Goal: Task Accomplishment & Management: Manage account settings

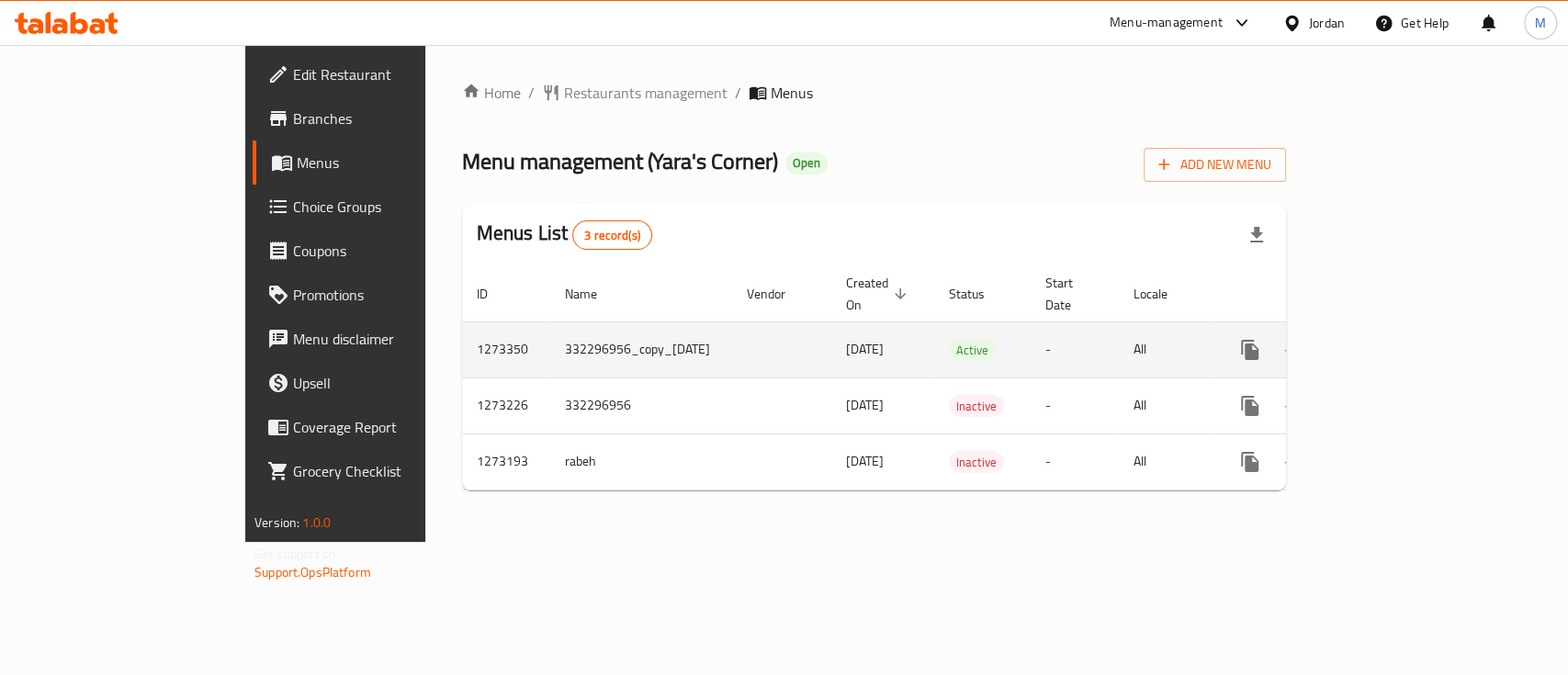
click at [1405, 328] on link "enhanced table" at bounding box center [1383, 350] width 44 height 44
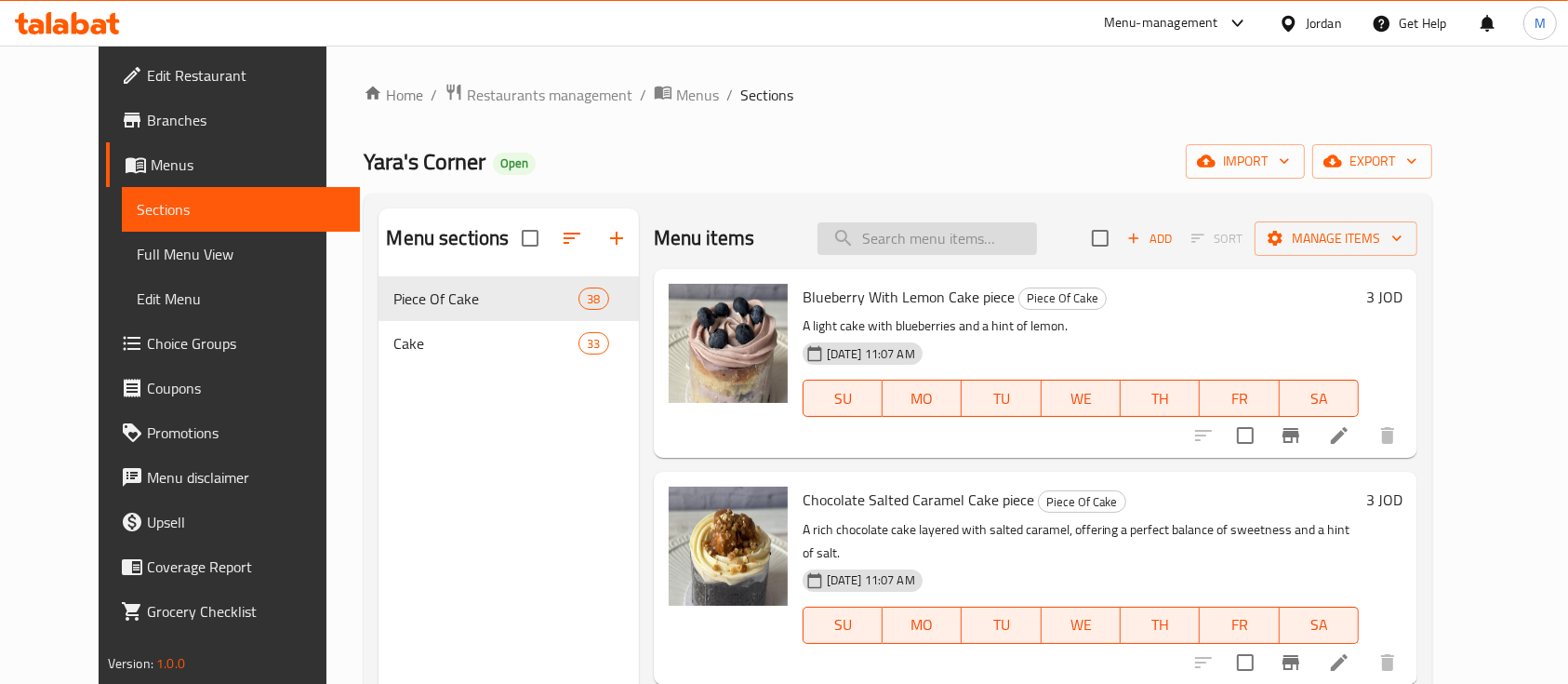
click at [964, 236] on input "search" at bounding box center [926, 238] width 219 height 33
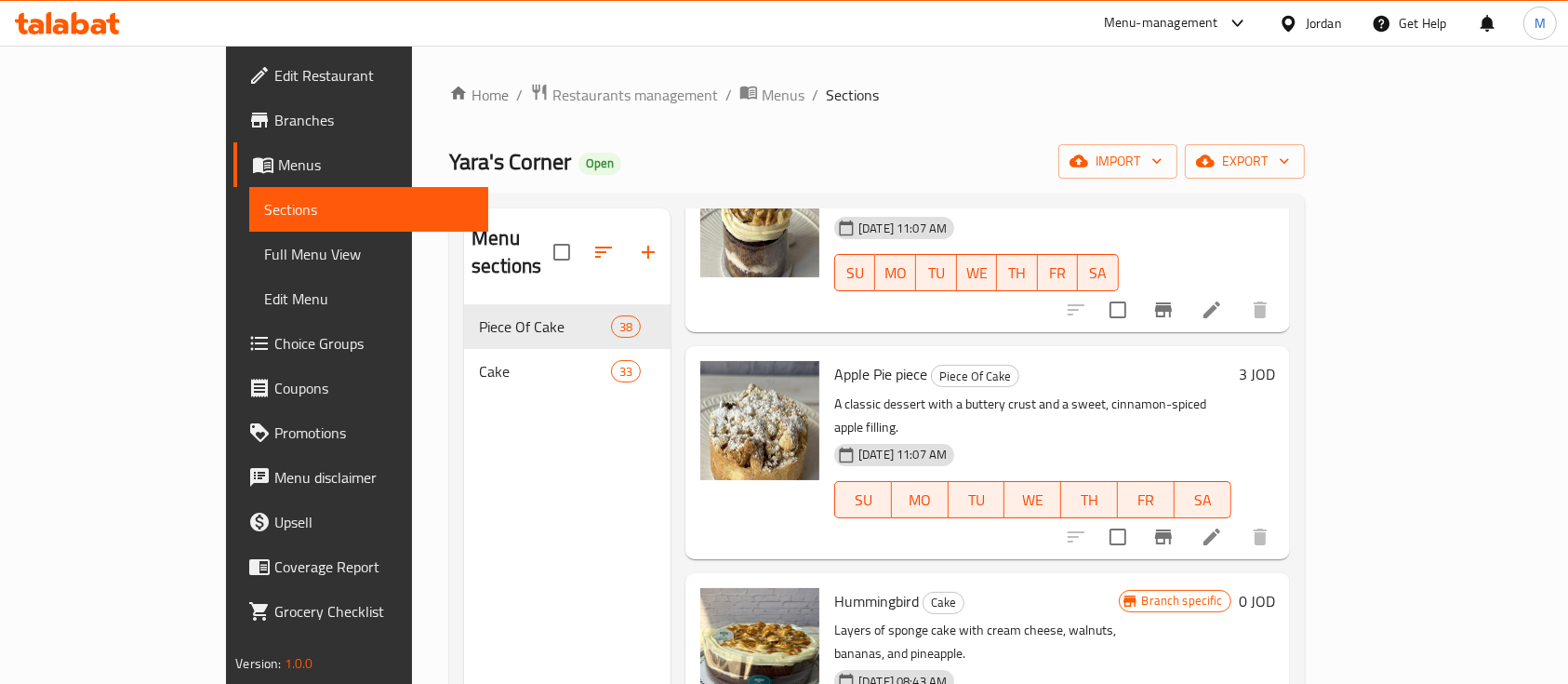
scroll to position [174, 0]
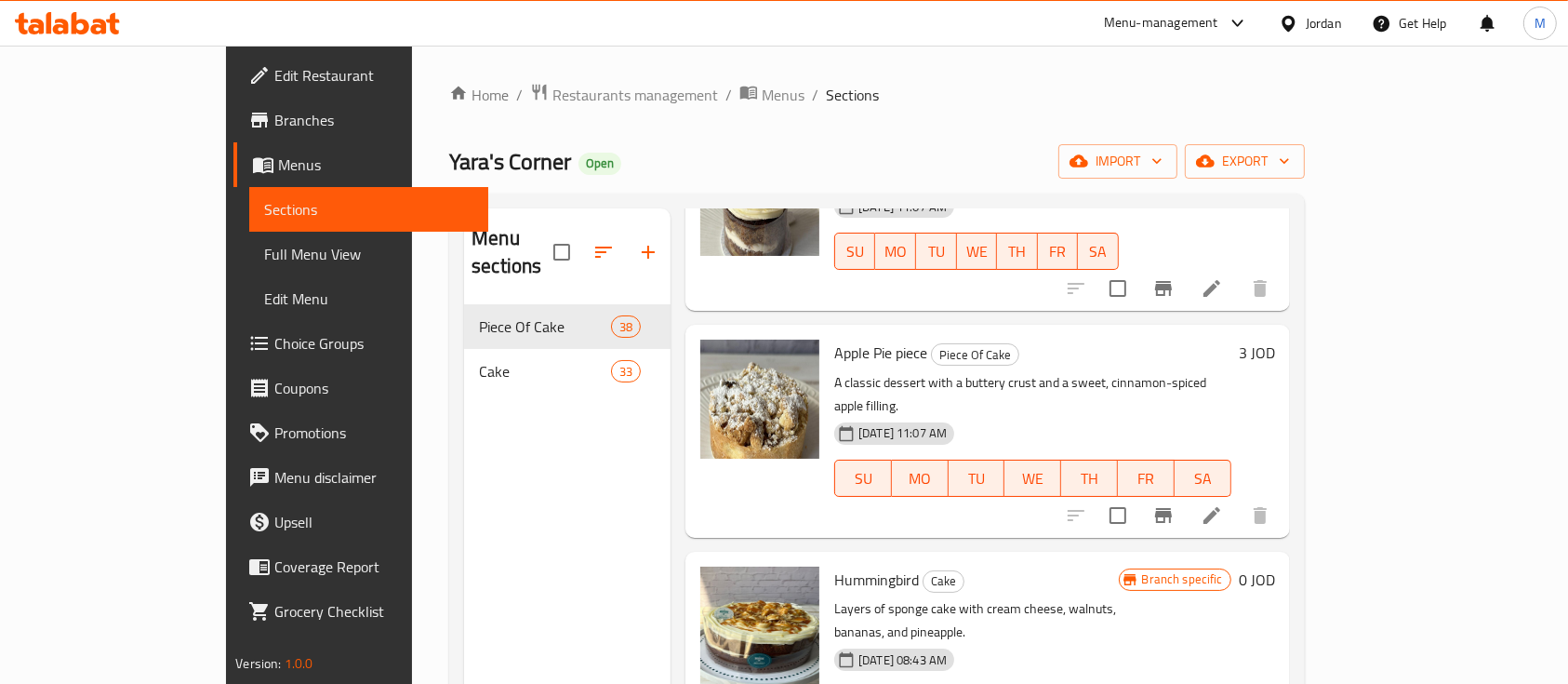
type input "apple"
click at [1220, 507] on icon at bounding box center [1212, 515] width 17 height 17
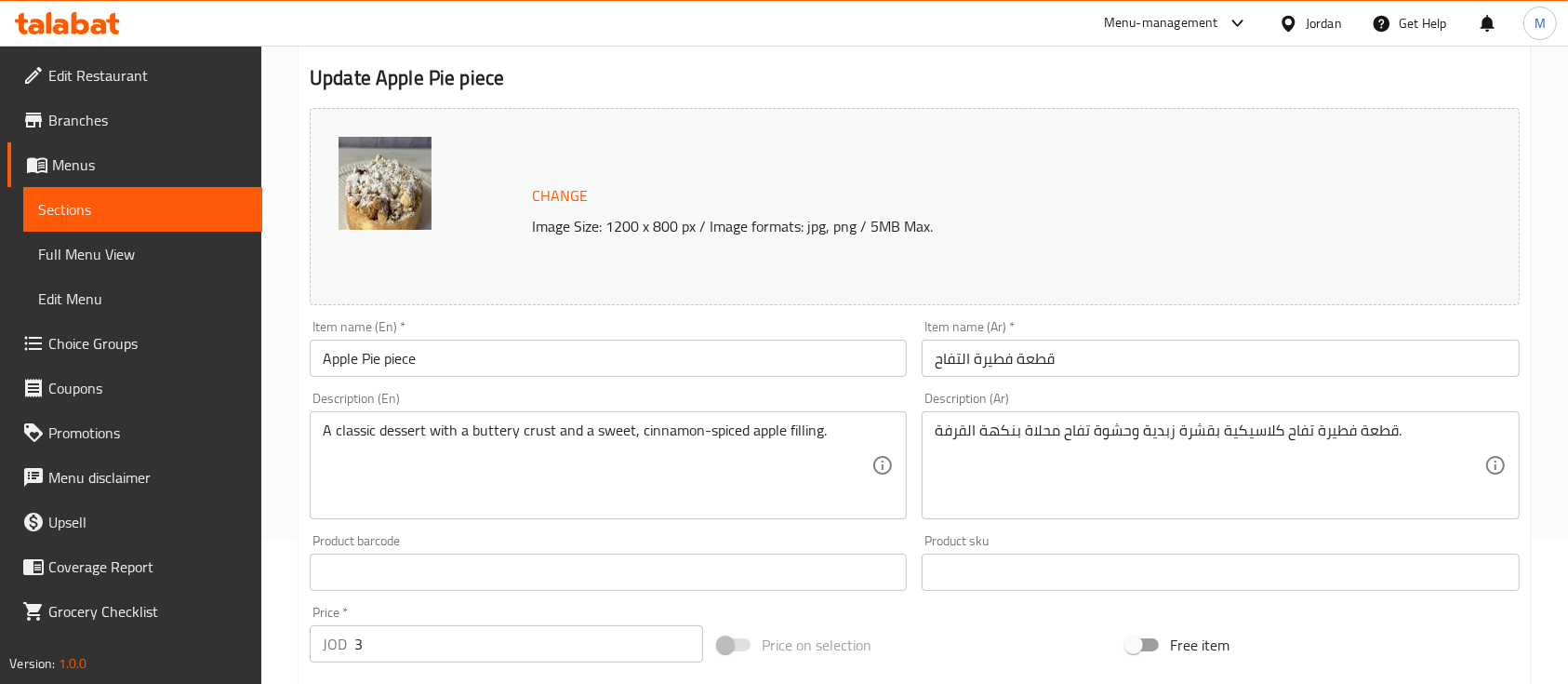
scroll to position [247, 0]
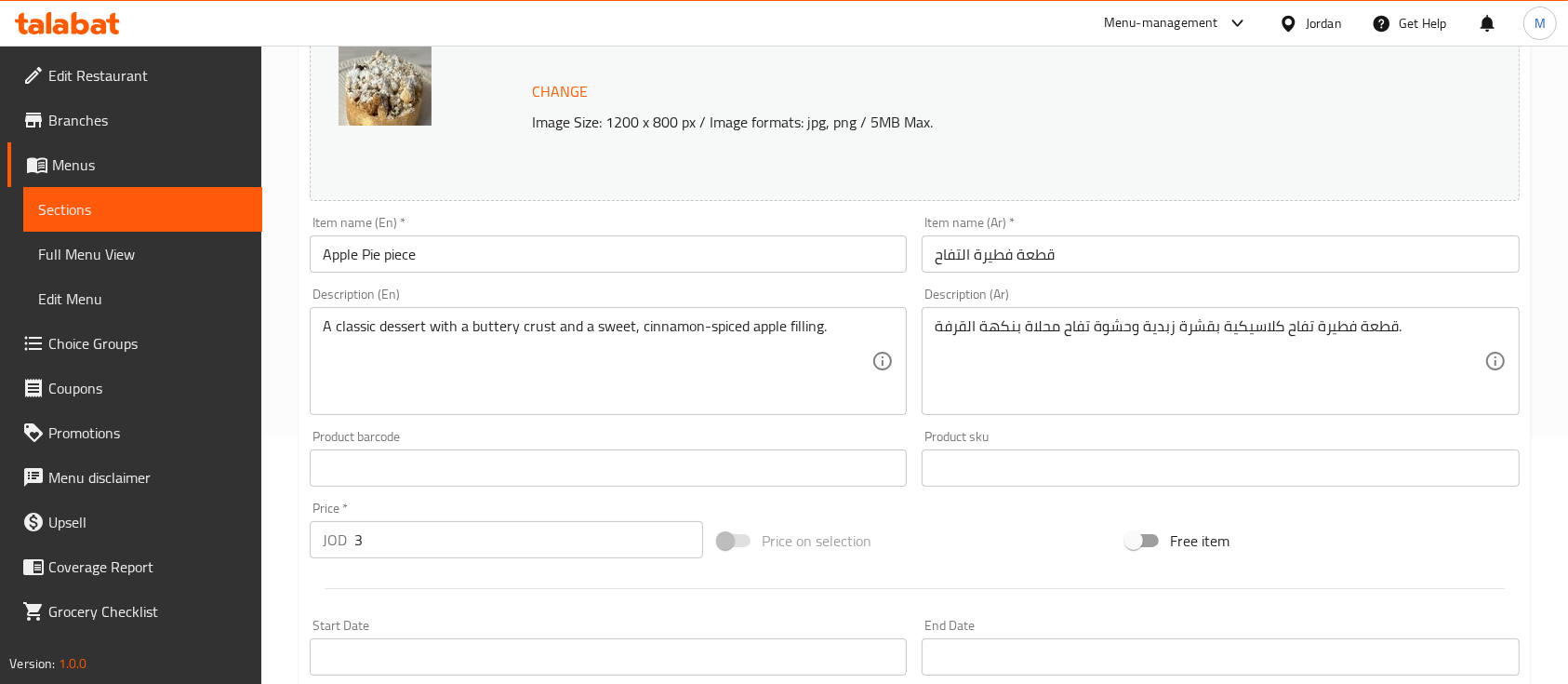
click at [391, 554] on input "3" at bounding box center [529, 539] width 349 height 37
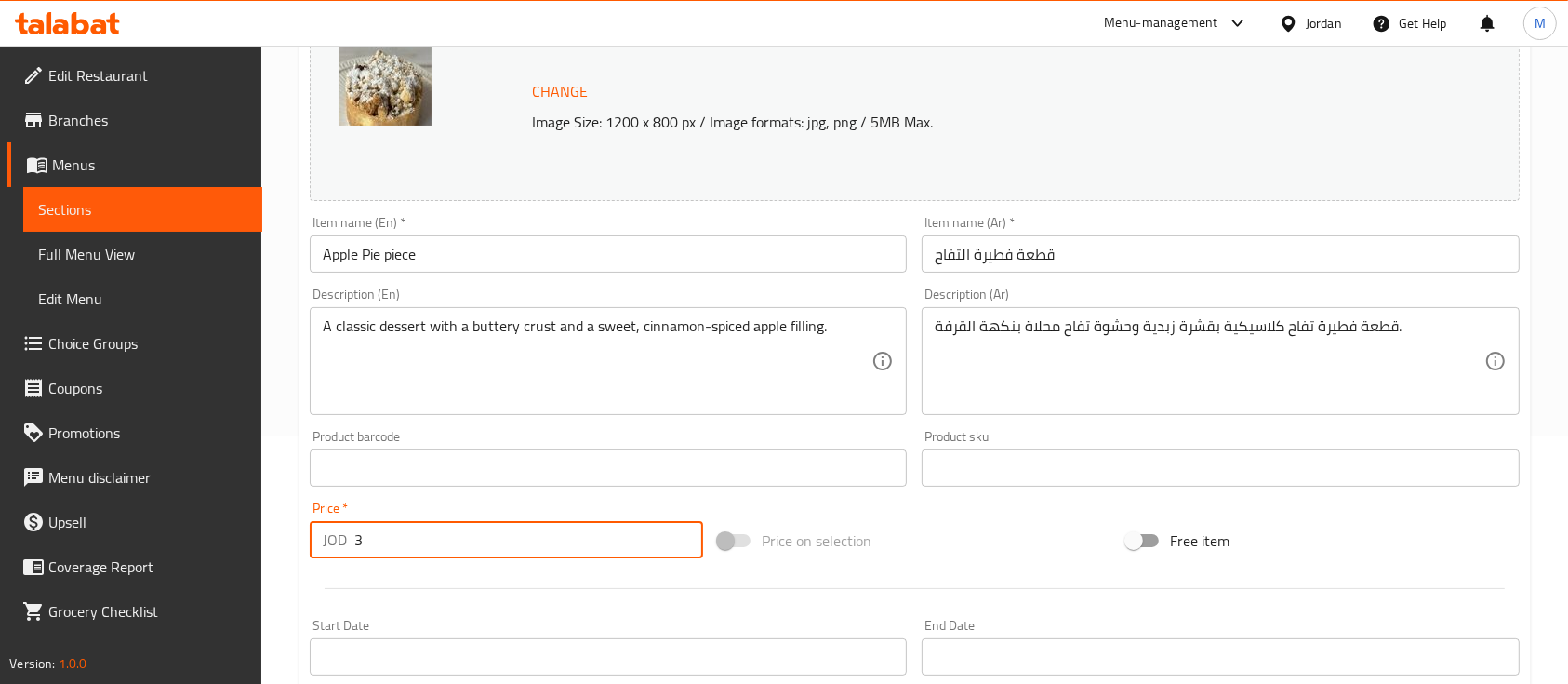
click at [391, 553] on input "3" at bounding box center [529, 539] width 349 height 37
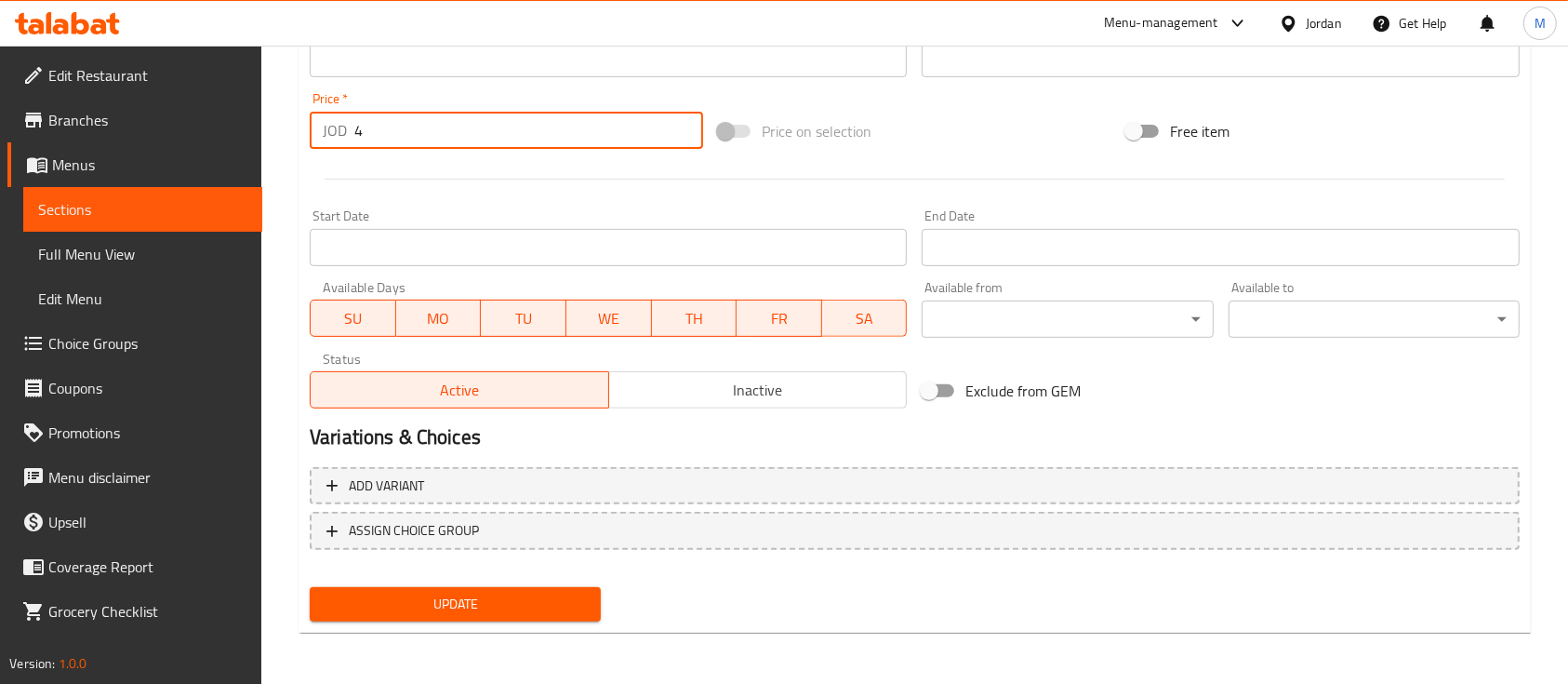
type input "4"
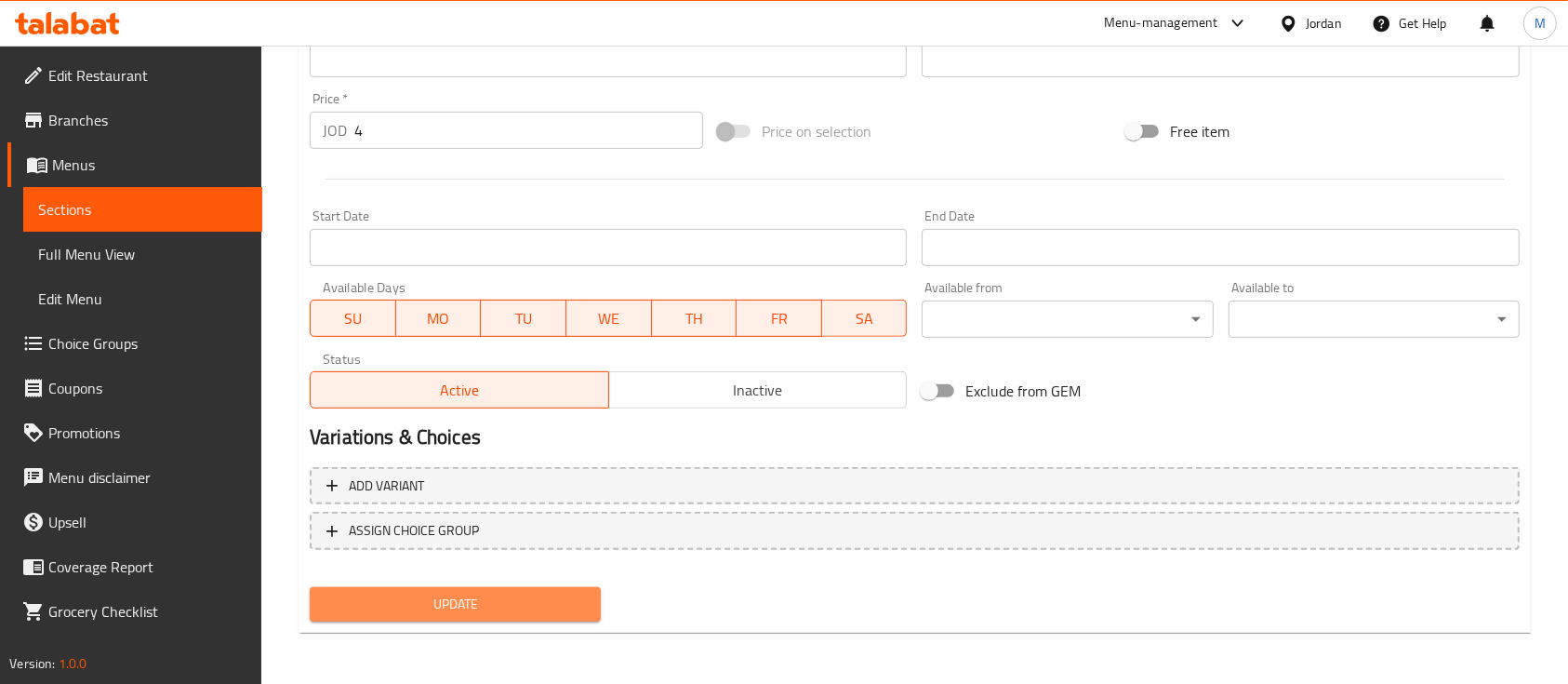
click at [364, 602] on span "Update" at bounding box center [455, 604] width 261 height 23
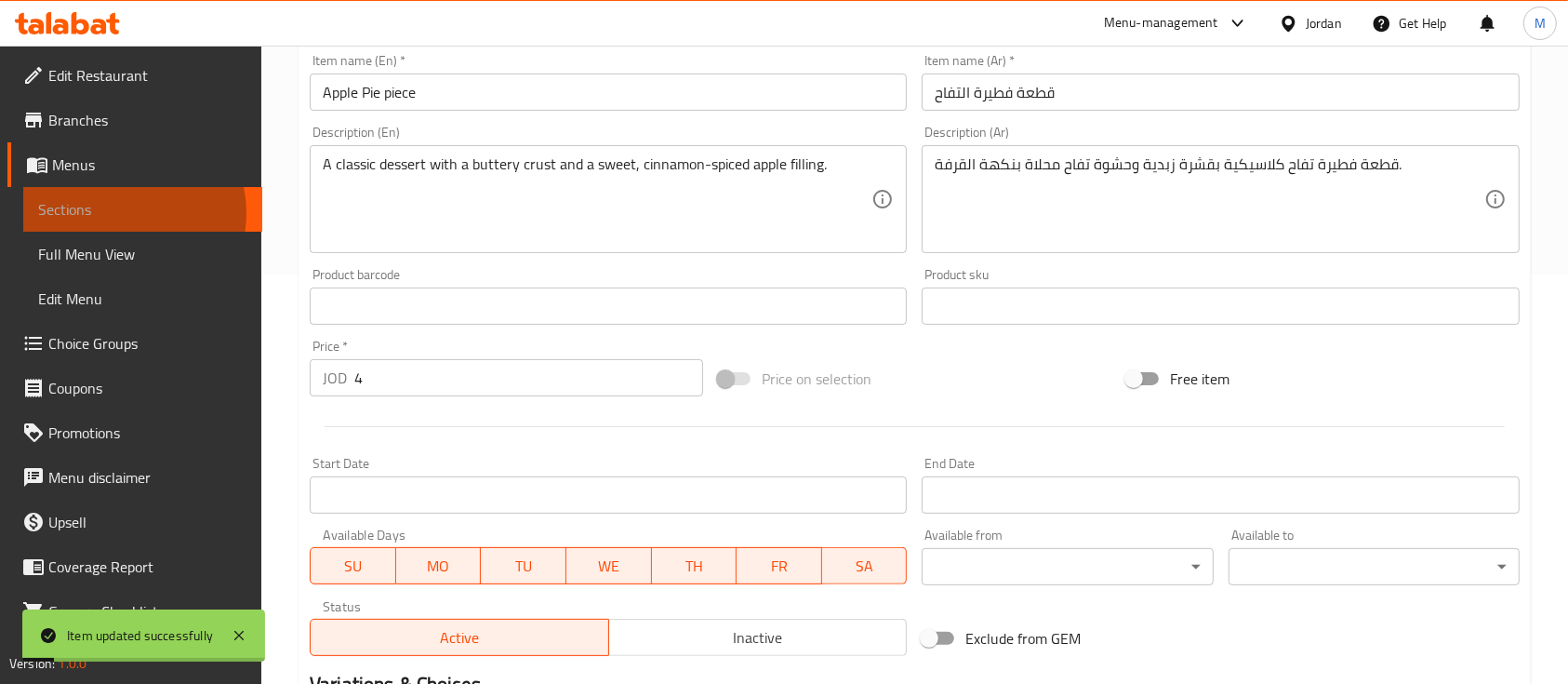
click at [119, 213] on span "Sections" at bounding box center [143, 209] width 209 height 22
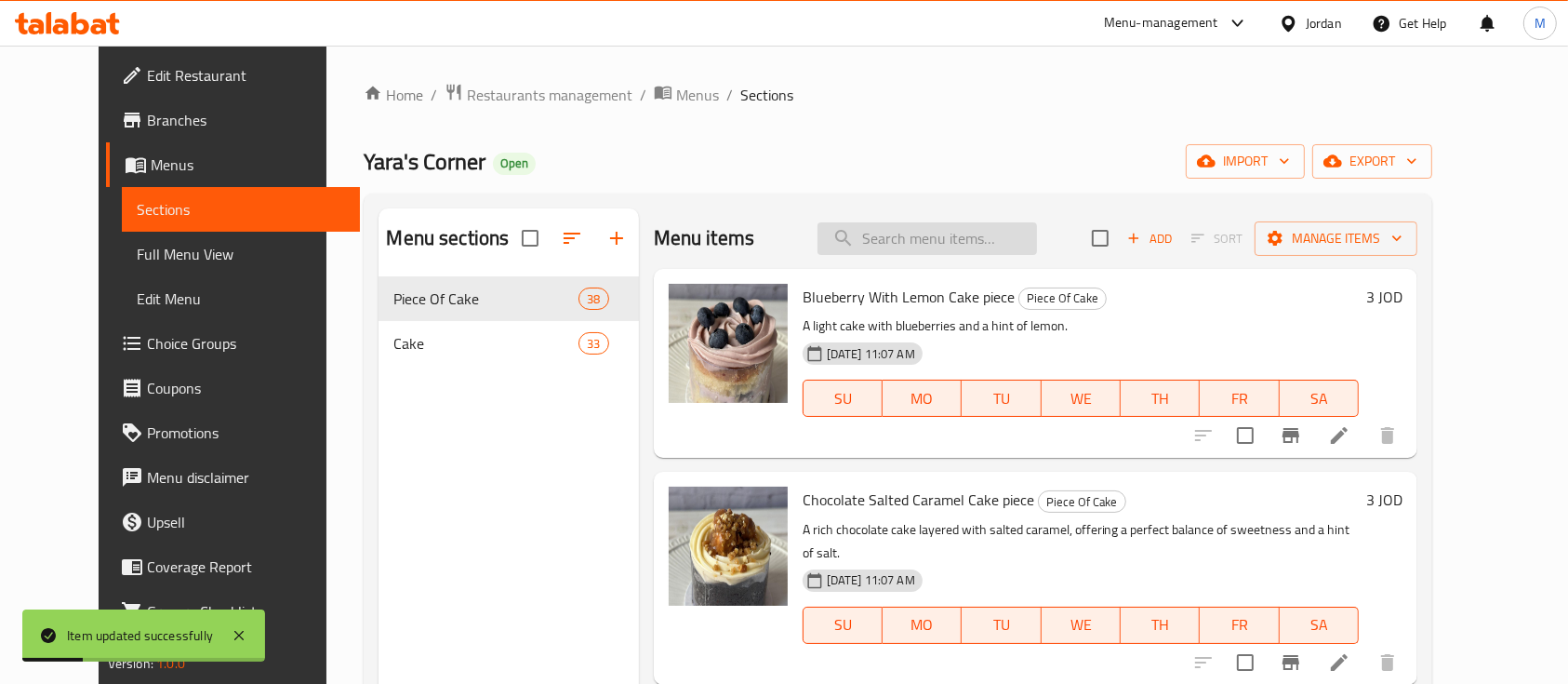
click at [924, 246] on input "search" at bounding box center [926, 238] width 219 height 33
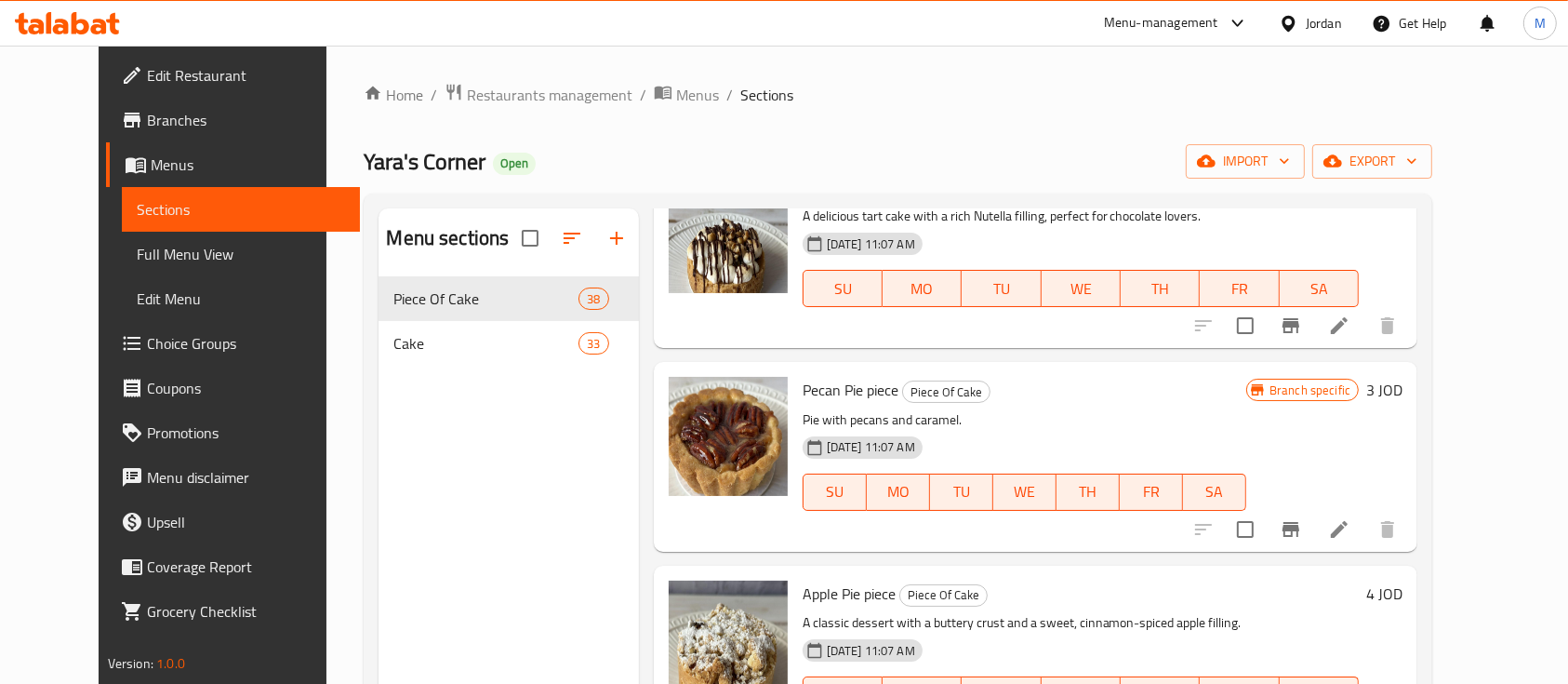
scroll to position [1737, 0]
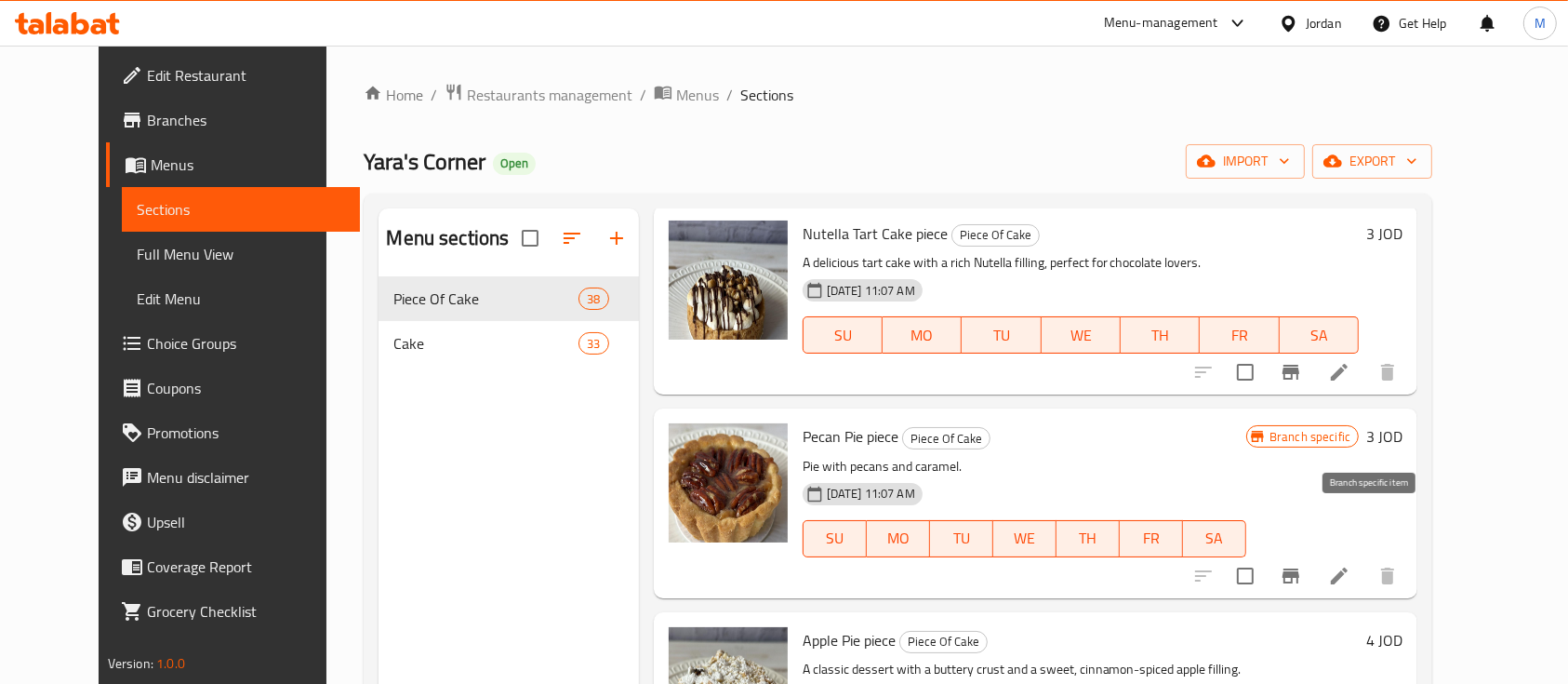
type input "pie"
click at [1302, 565] on icon "Branch-specific-item" at bounding box center [1291, 576] width 22 height 22
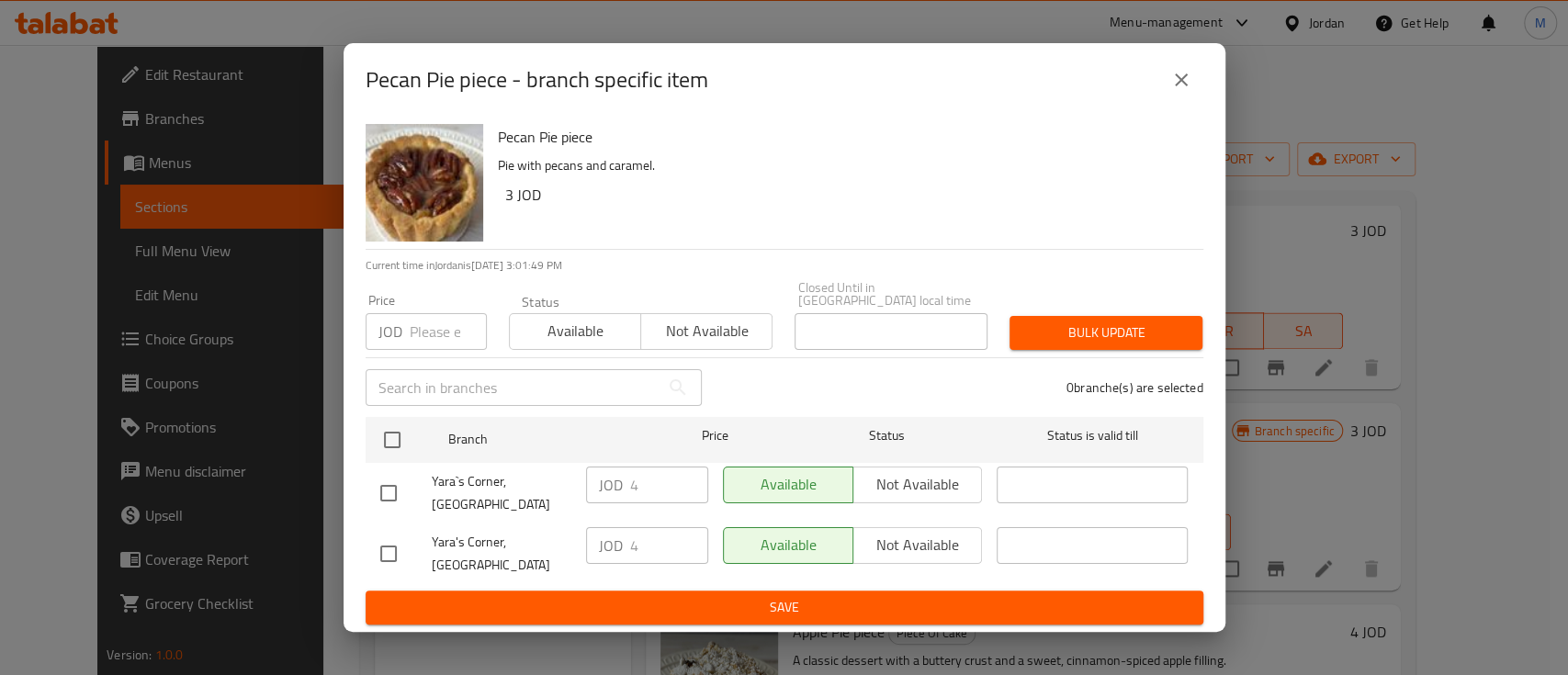
click at [387, 488] on input "checkbox" at bounding box center [389, 494] width 39 height 39
checkbox input "true"
click at [384, 535] on input "checkbox" at bounding box center [389, 553] width 39 height 39
checkbox input "true"
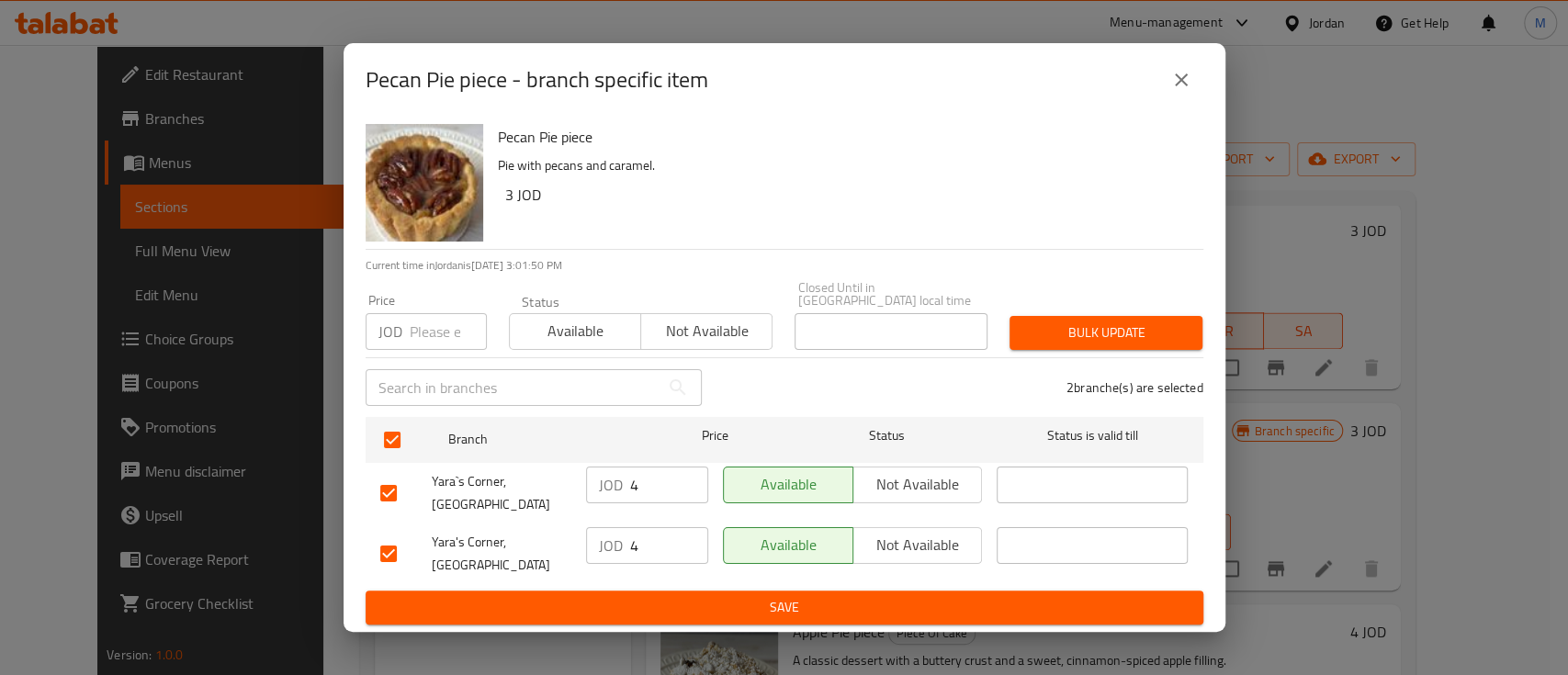
click at [457, 337] on input "number" at bounding box center [449, 332] width 77 height 37
type input "4"
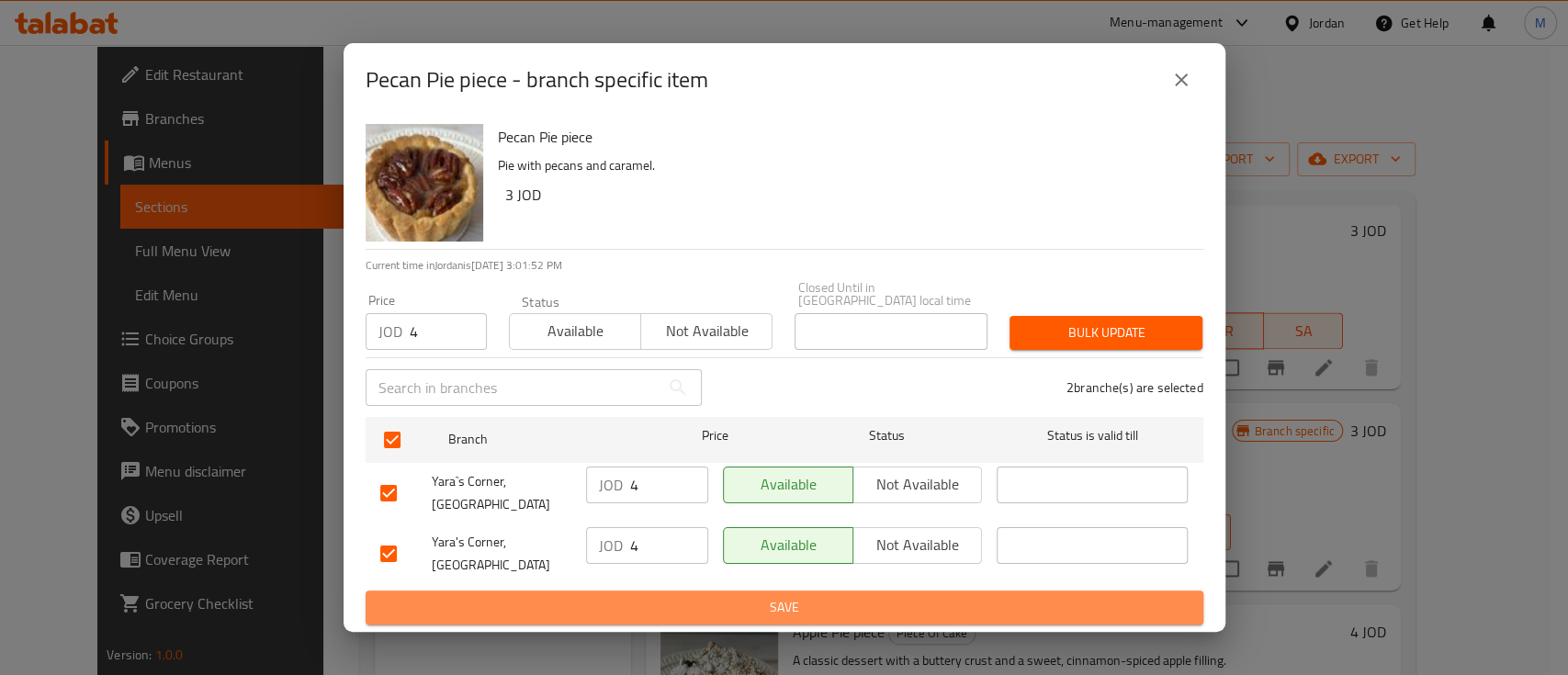
click at [522, 596] on span "Save" at bounding box center [784, 607] width 808 height 23
